Goal: Information Seeking & Learning: Learn about a topic

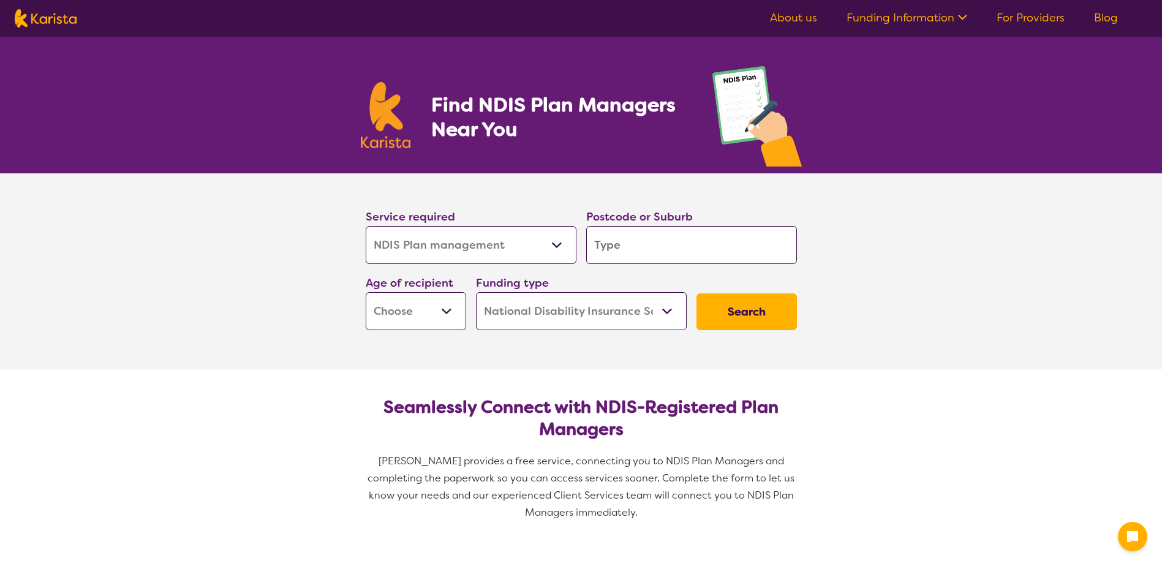
select select "NDIS Plan management"
select select "NDIS"
select select "NDIS Plan management"
select select "NDIS"
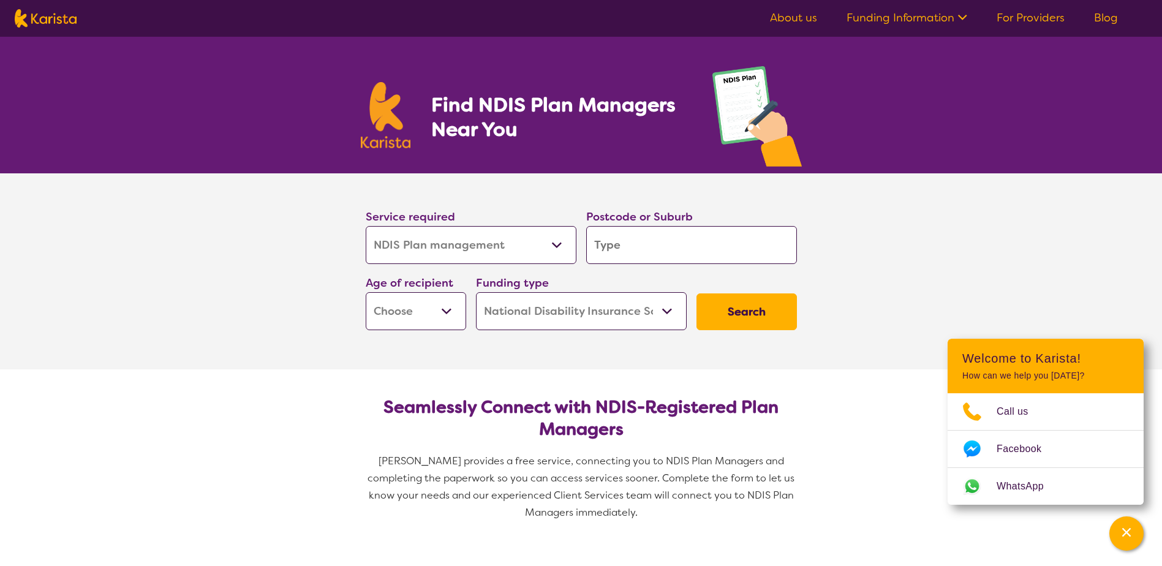
click at [651, 254] on input "search" at bounding box center [691, 245] width 211 height 38
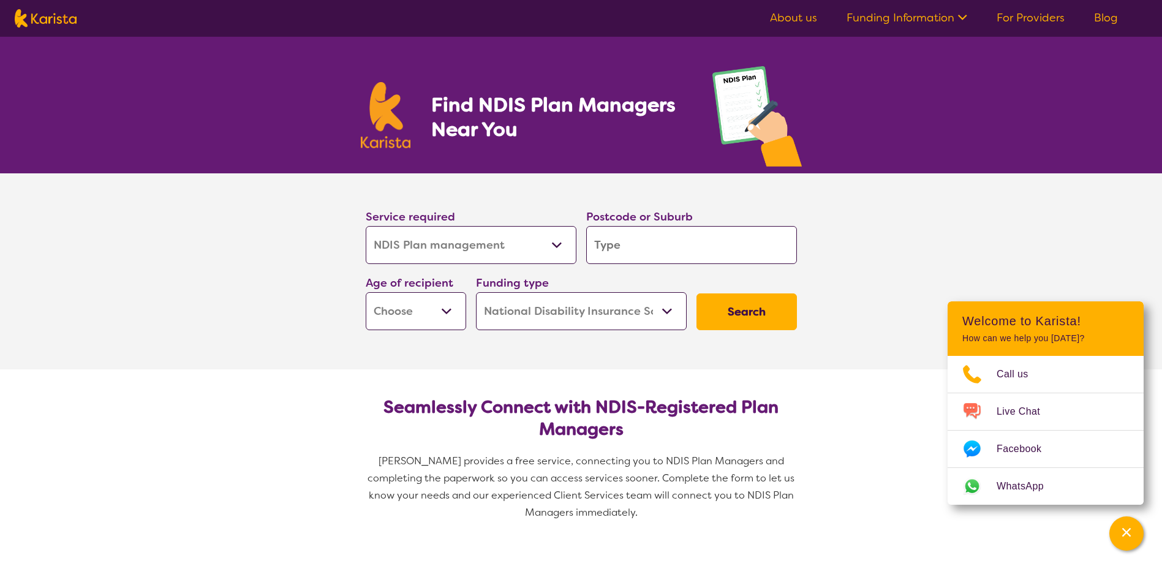
click at [651, 254] on input "search" at bounding box center [691, 245] width 211 height 38
type input "M"
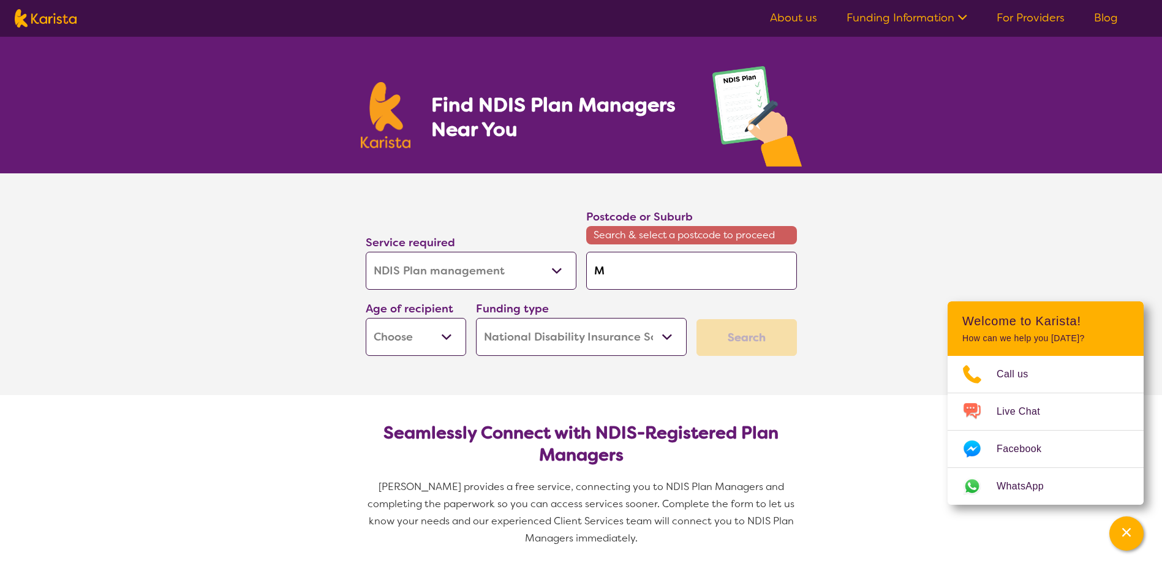
type input "Mu"
type input "Mul"
type input "[PERSON_NAME]"
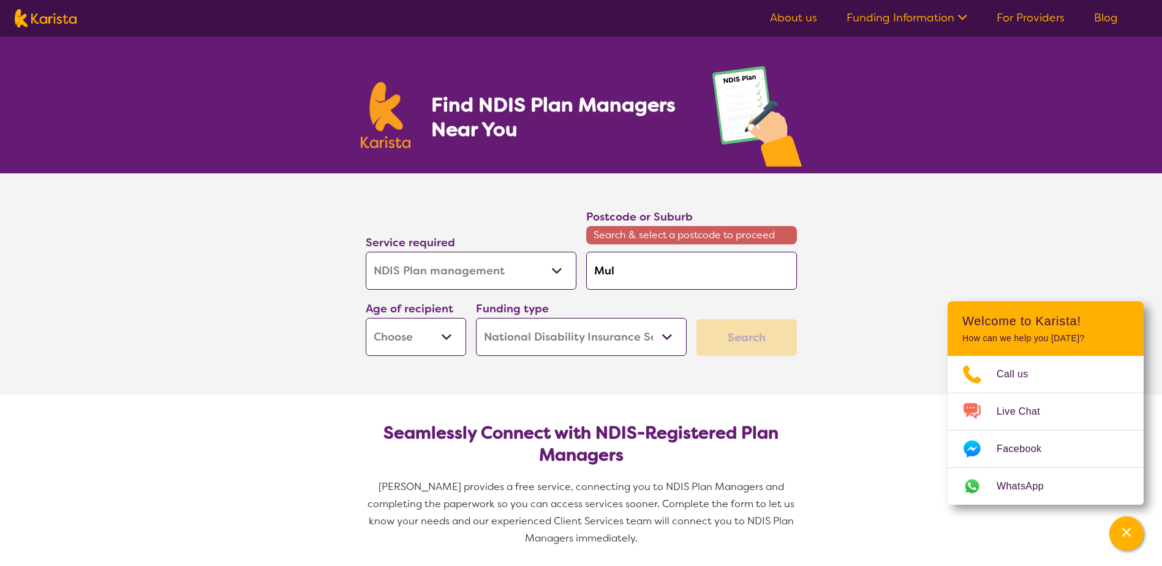
type input "[PERSON_NAME]"
type input "Mullu"
type input "Mullum"
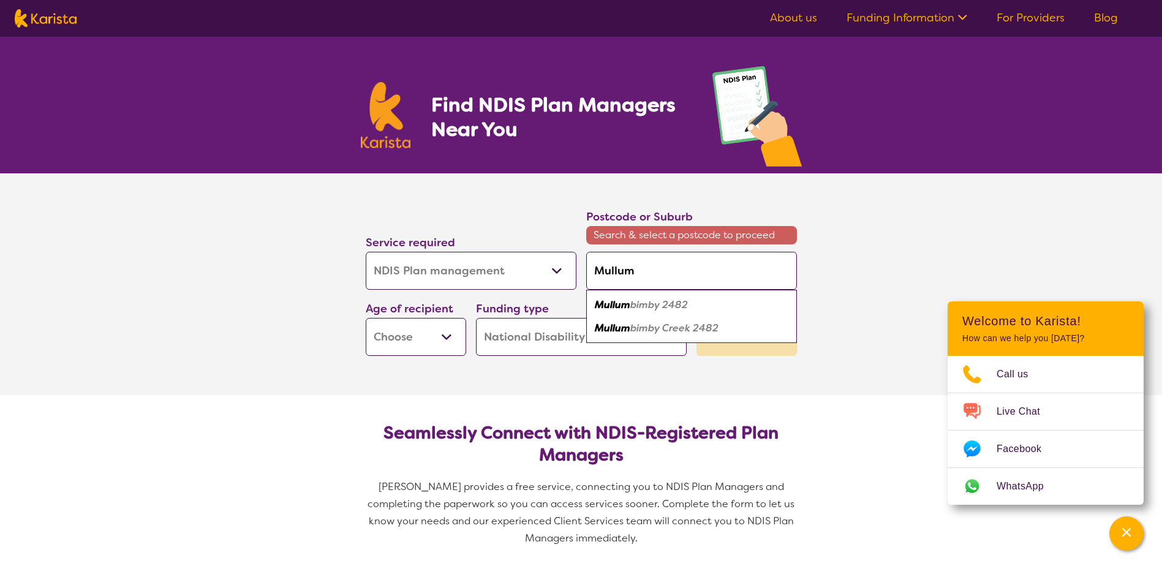
type input "Mullumb"
type input "Mullumbi"
type input "Mullumbim"
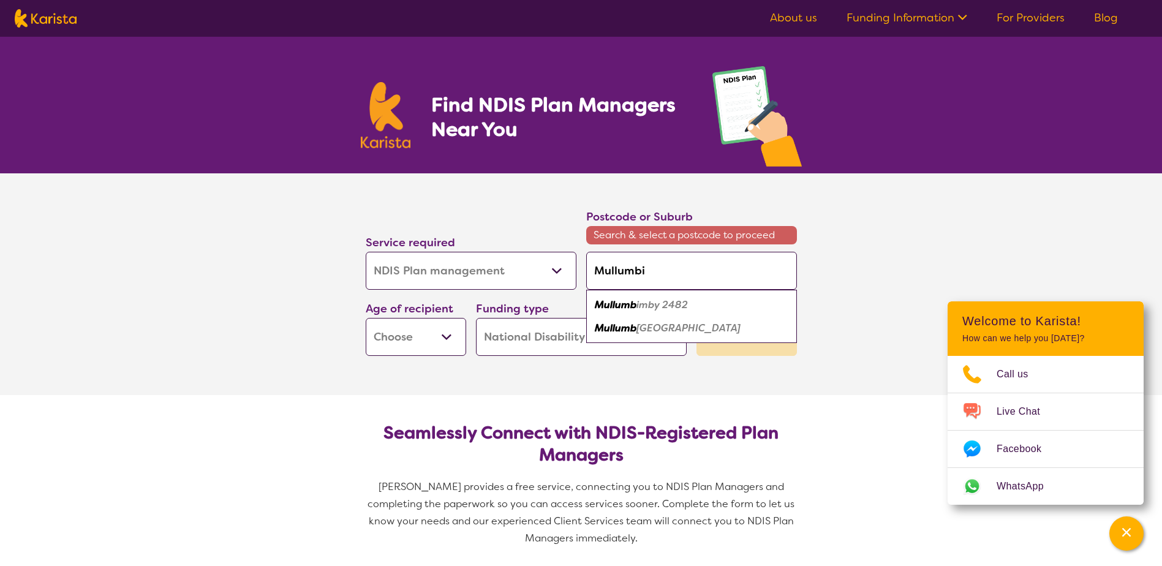
type input "Mullumbim"
type input "Mullumbimb"
type input "Mullumbimby"
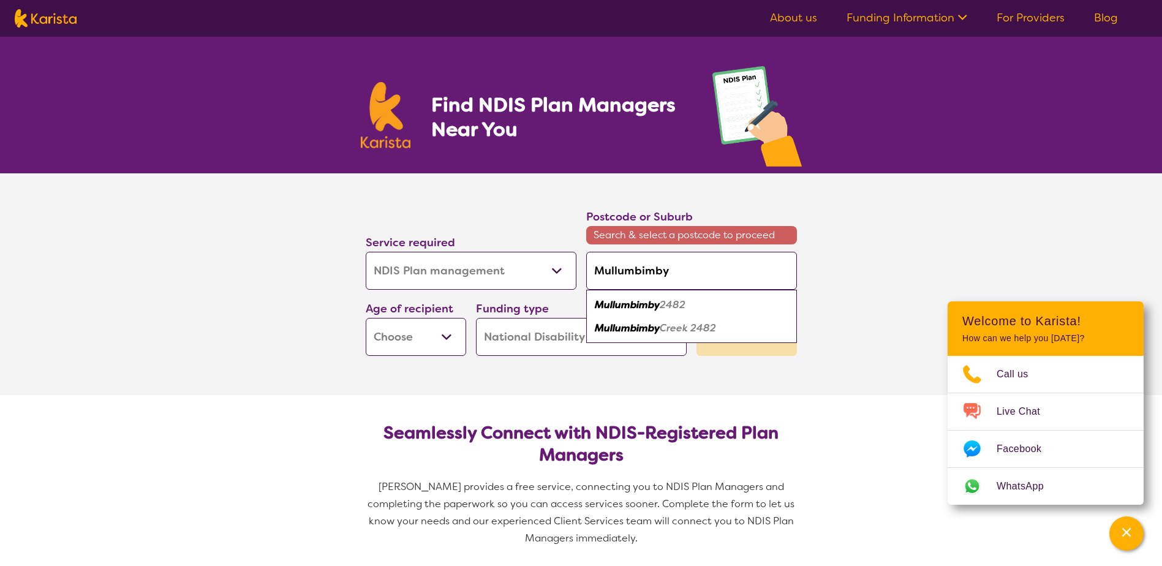
click at [665, 302] on em "2482" at bounding box center [672, 304] width 26 height 13
type input "2482"
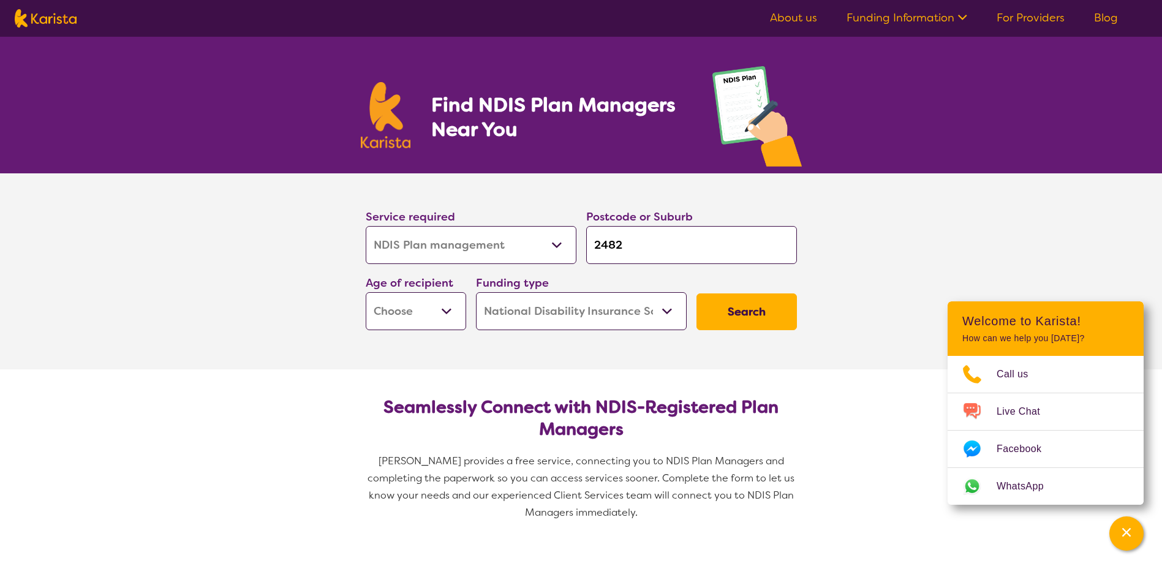
click at [445, 310] on select "Early Childhood - 0 to 9 Child - 10 to 11 Adolescent - 12 to 17 Adult - 18 to 6…" at bounding box center [416, 311] width 100 height 38
select select "AD"
click at [366, 292] on select "Early Childhood - 0 to 9 Child - 10 to 11 Adolescent - 12 to 17 Adult - 18 to 6…" at bounding box center [416, 311] width 100 height 38
select select "AD"
click at [737, 315] on button "Search" at bounding box center [746, 311] width 100 height 37
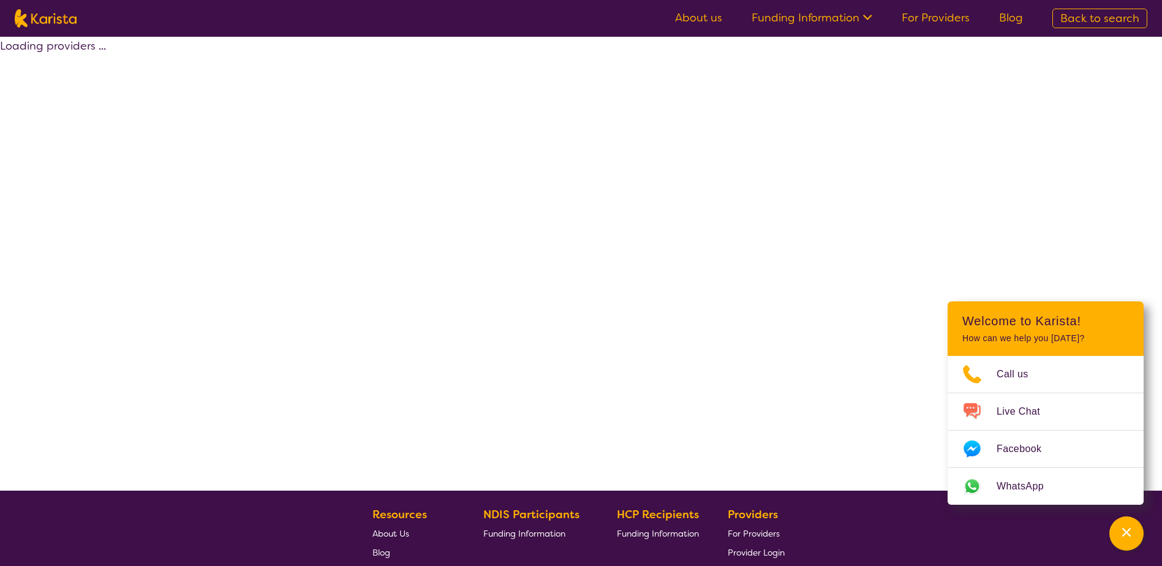
select select "by_score"
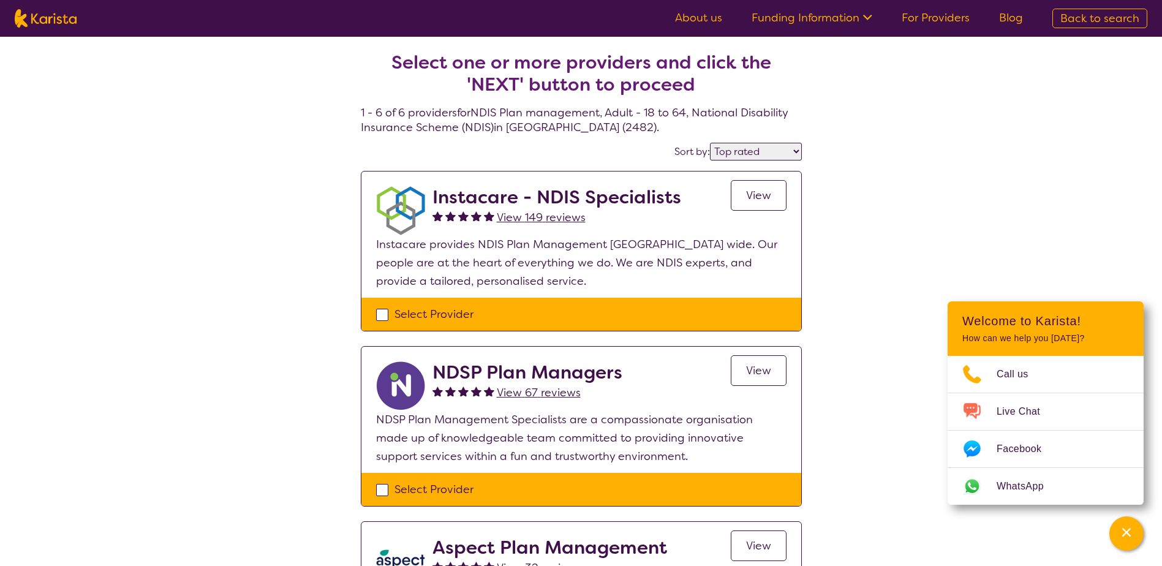
click at [741, 198] on link "View" at bounding box center [758, 195] width 56 height 31
